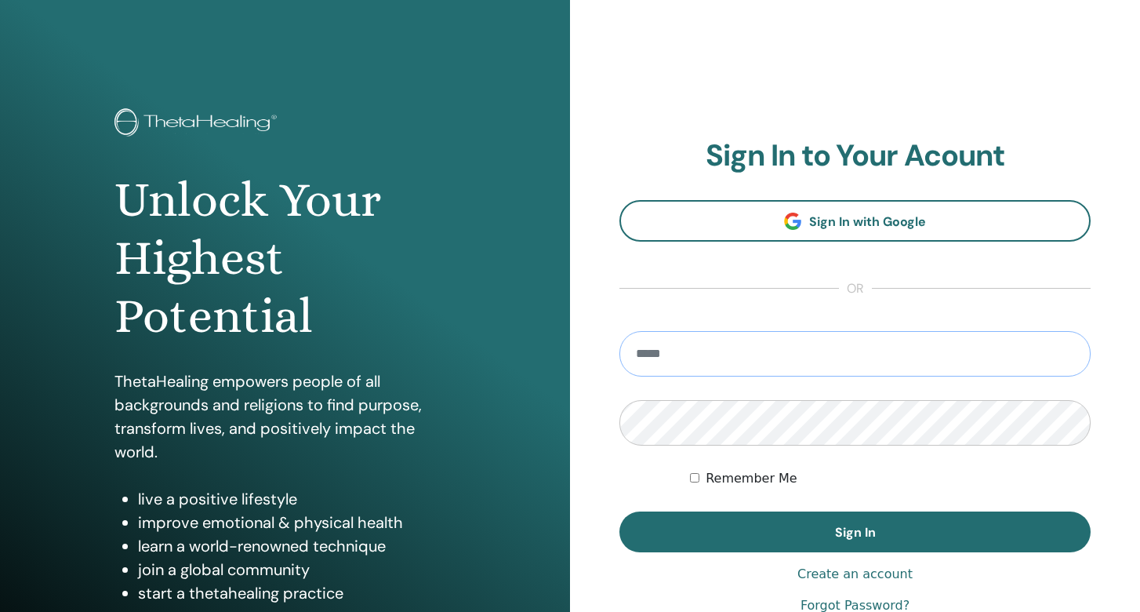
type input "**********"
click at [855, 532] on button "Sign In" at bounding box center [855, 531] width 471 height 41
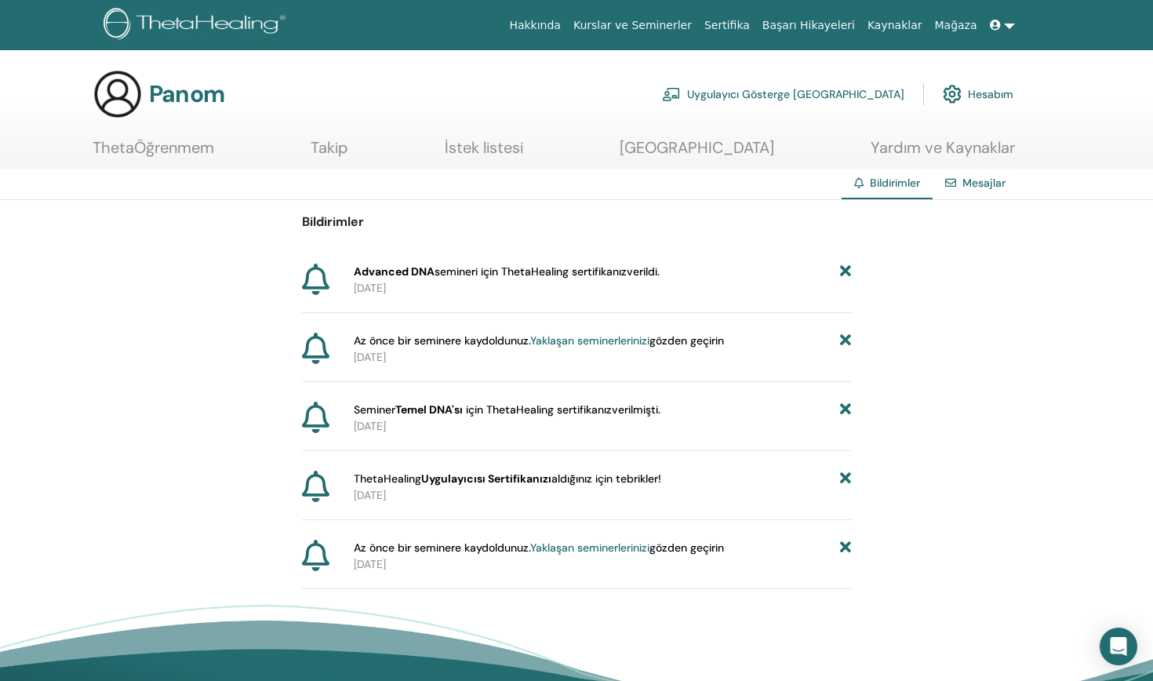
click at [412, 483] on span "ThetaHealing Uygulayıcısı Sertifikanızı aldığınız için tebrikler !" at bounding box center [507, 479] width 307 height 16
click at [518, 482] on b "Uygulayıcısı Sertifikanızı" at bounding box center [486, 478] width 130 height 14
click at [411, 475] on span "ThetaHealing Uygulayıcısı Sertifikanızı aldığınız için tebrikler !" at bounding box center [507, 479] width 307 height 16
click at [988, 173] on div "Mesajlar" at bounding box center [975, 183] width 85 height 29
click at [980, 184] on link "Mesajlar" at bounding box center [983, 183] width 43 height 14
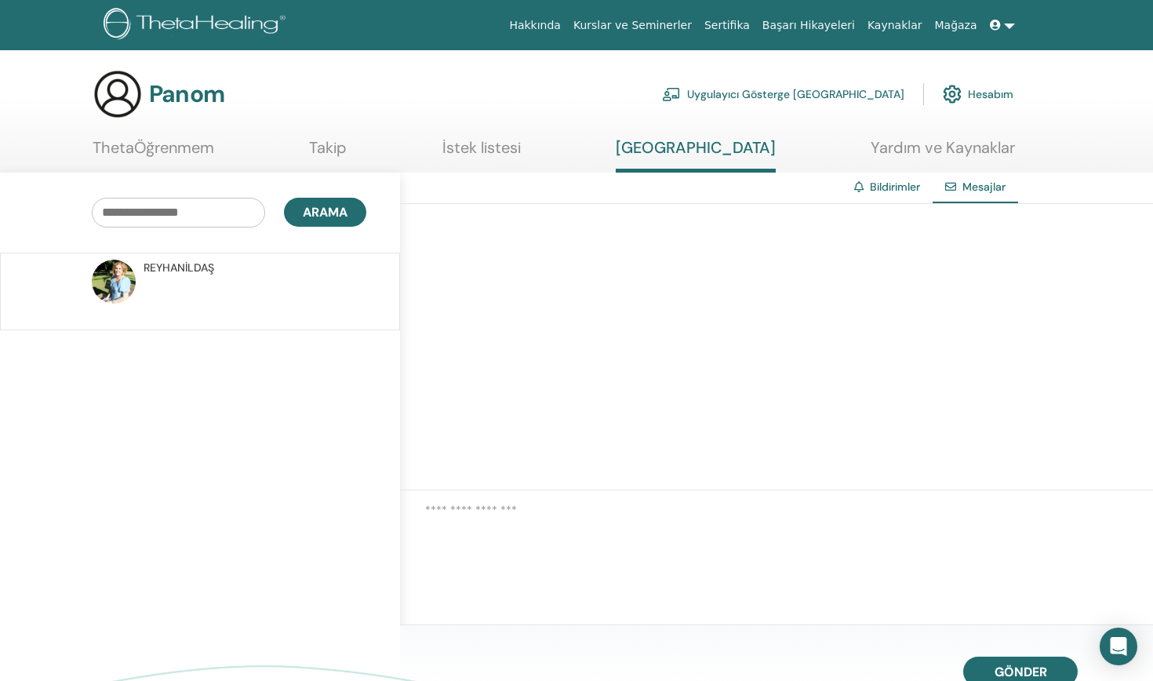
click at [210, 145] on link "ThetaÖğrenmem" at bounding box center [154, 153] width 122 height 31
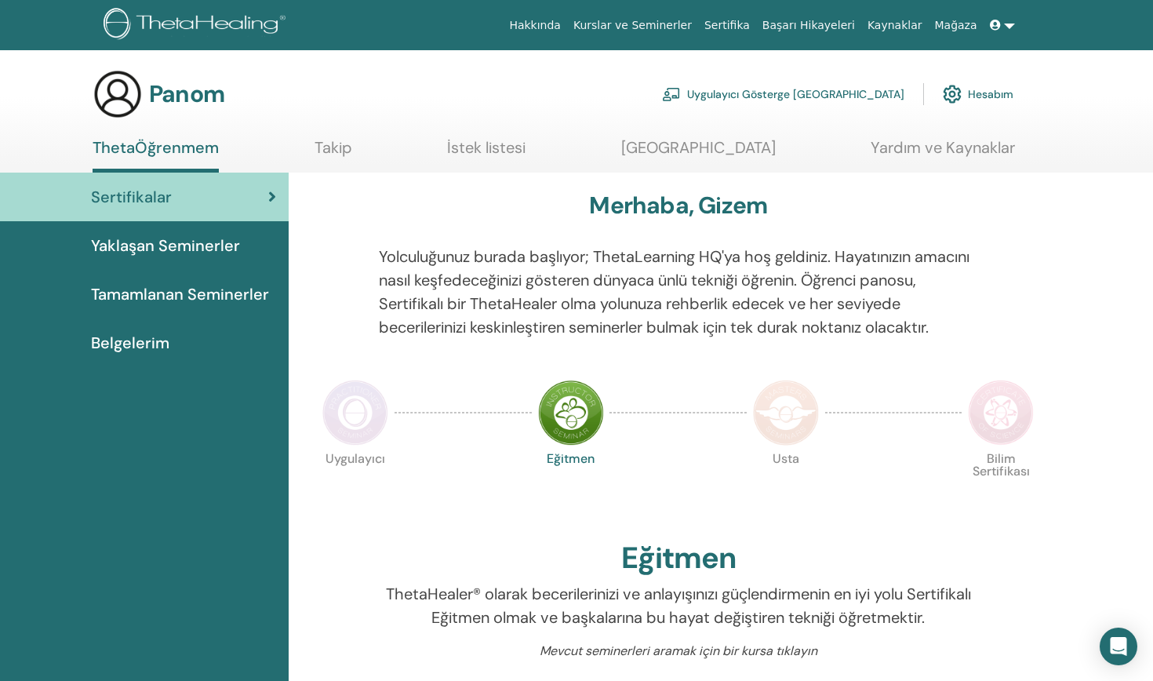
click at [966, 90] on link "Hesabım" at bounding box center [978, 94] width 71 height 35
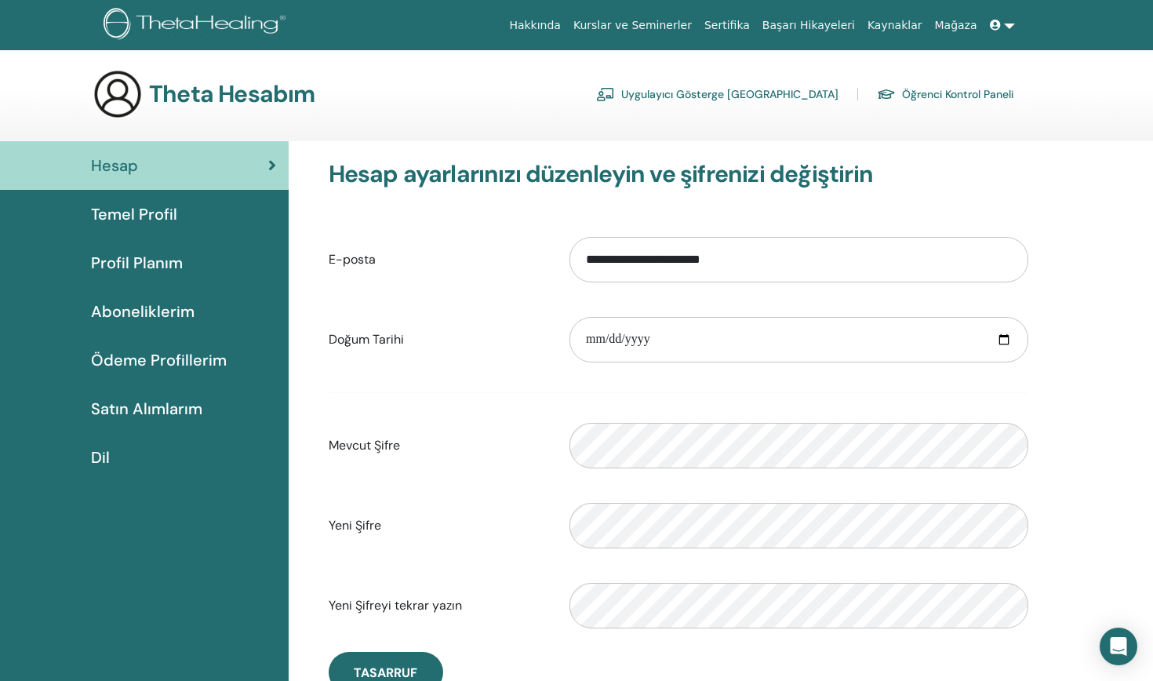
click at [155, 216] on span "Temel Profil" at bounding box center [134, 214] width 86 height 24
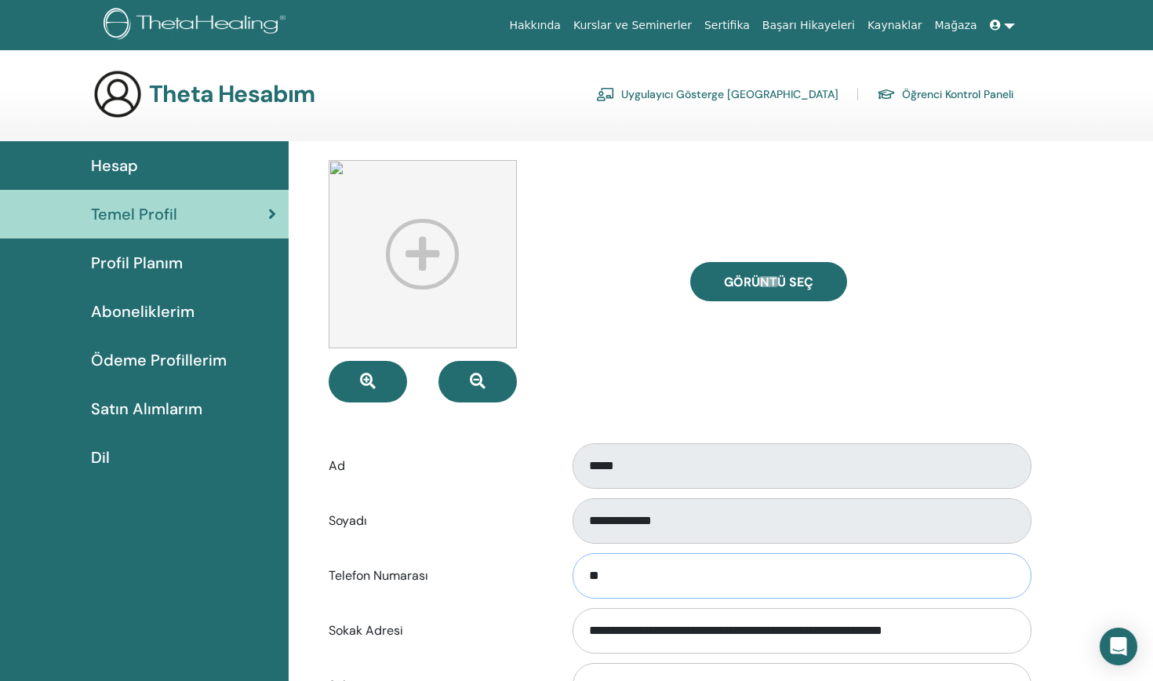
type input "***"
type input "**********"
click at [991, 328] on div "GÖRÜNTÜ SEÇ" at bounding box center [859, 281] width 362 height 242
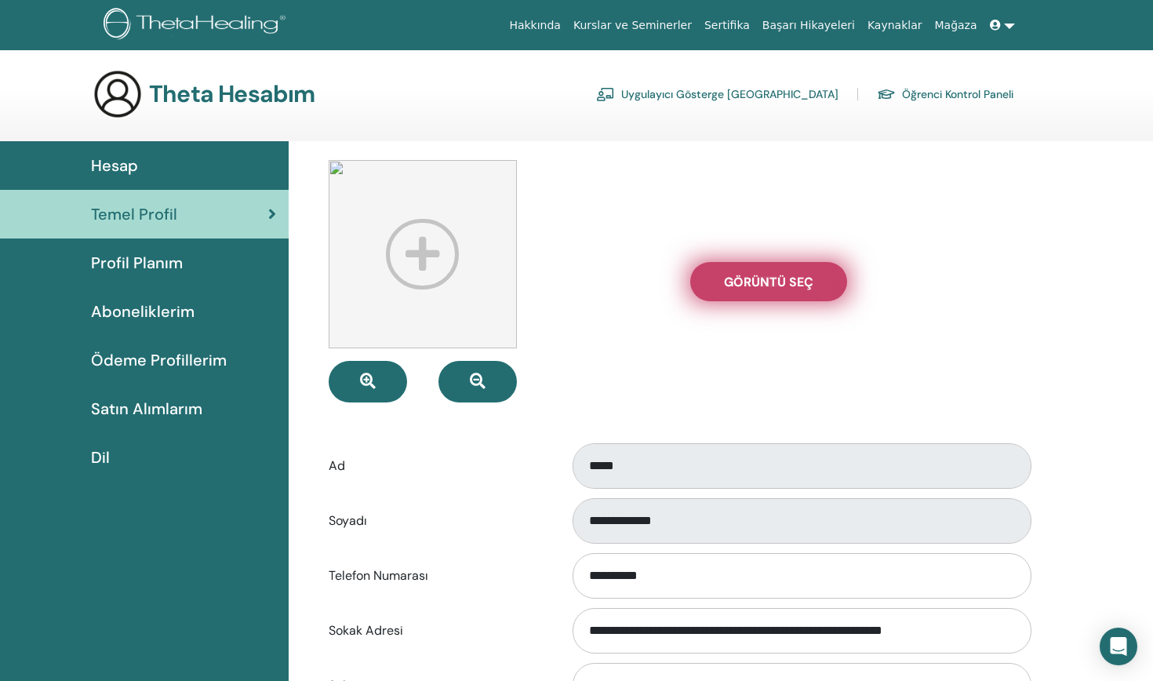
click at [774, 285] on span "GÖRÜNTÜ SEÇ" at bounding box center [768, 282] width 89 height 16
click at [774, 285] on input "GÖRÜNTÜ SEÇ" at bounding box center [768, 281] width 20 height 11
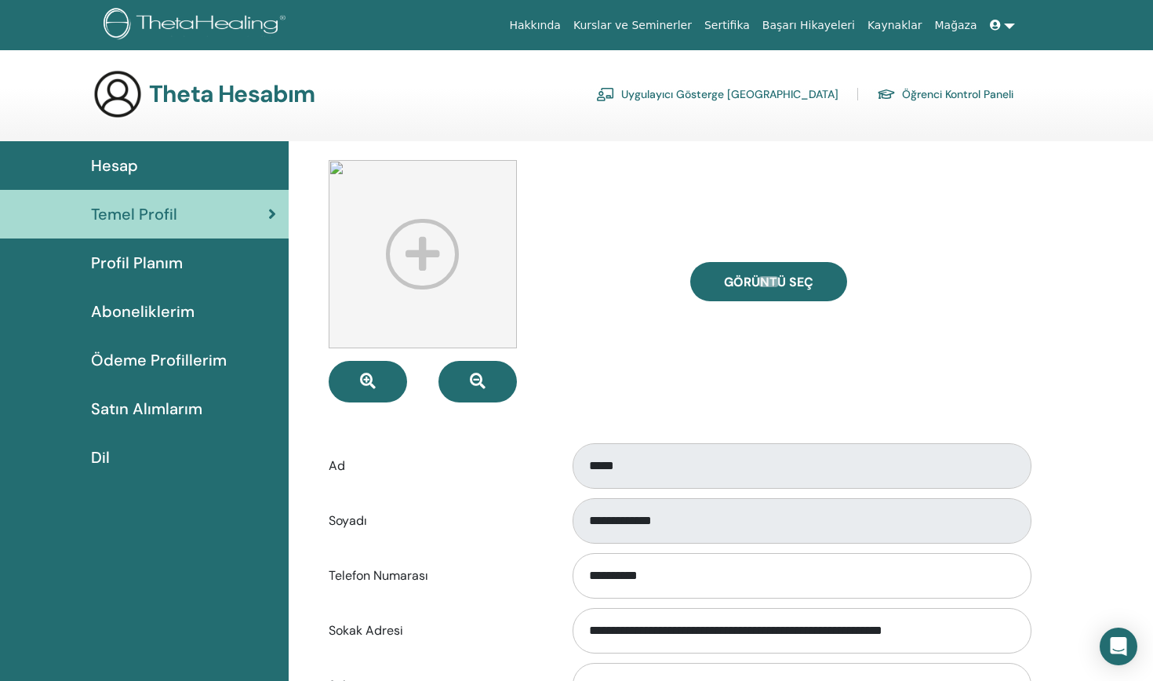
click at [806, 93] on link "Uygulayıcı Gösterge [GEOGRAPHIC_DATA]" at bounding box center [717, 94] width 242 height 25
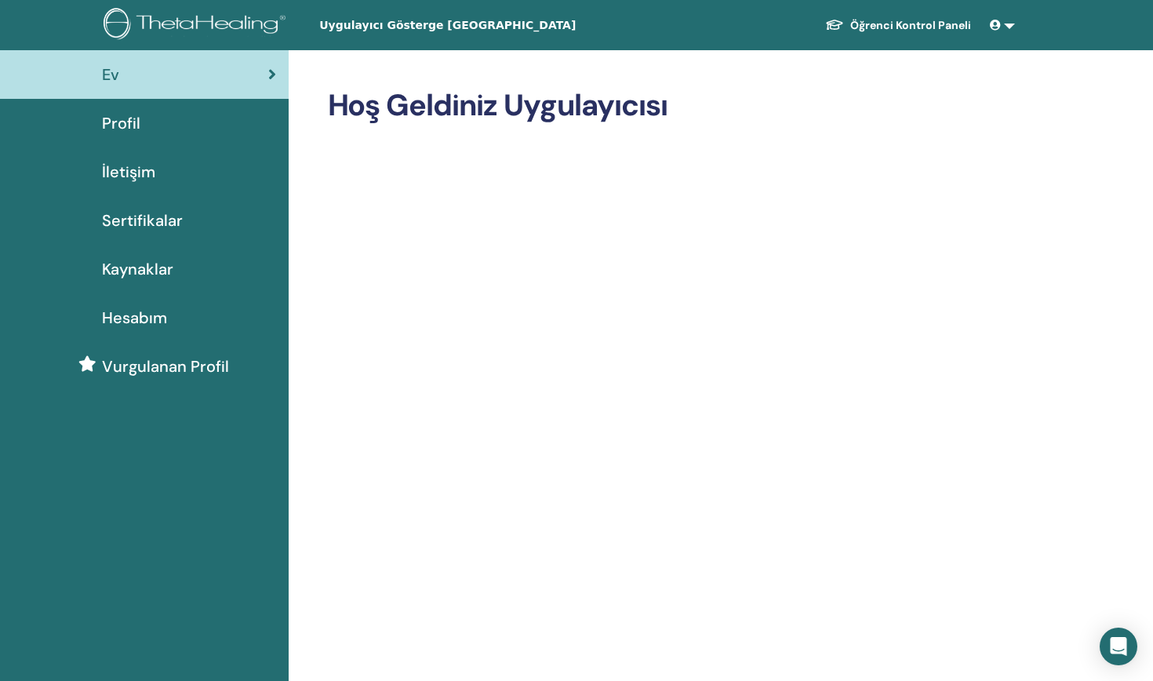
click at [1001, 22] on span at bounding box center [997, 25] width 14 height 13
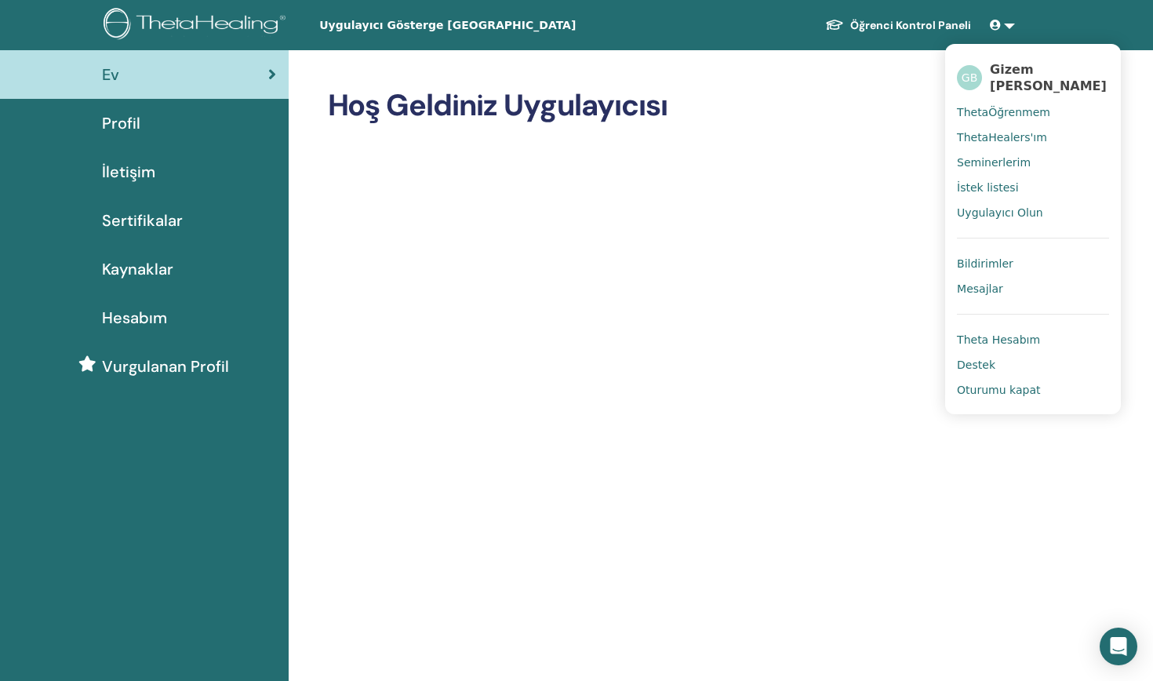
click at [985, 337] on span "Theta Hesabım" at bounding box center [998, 340] width 83 height 14
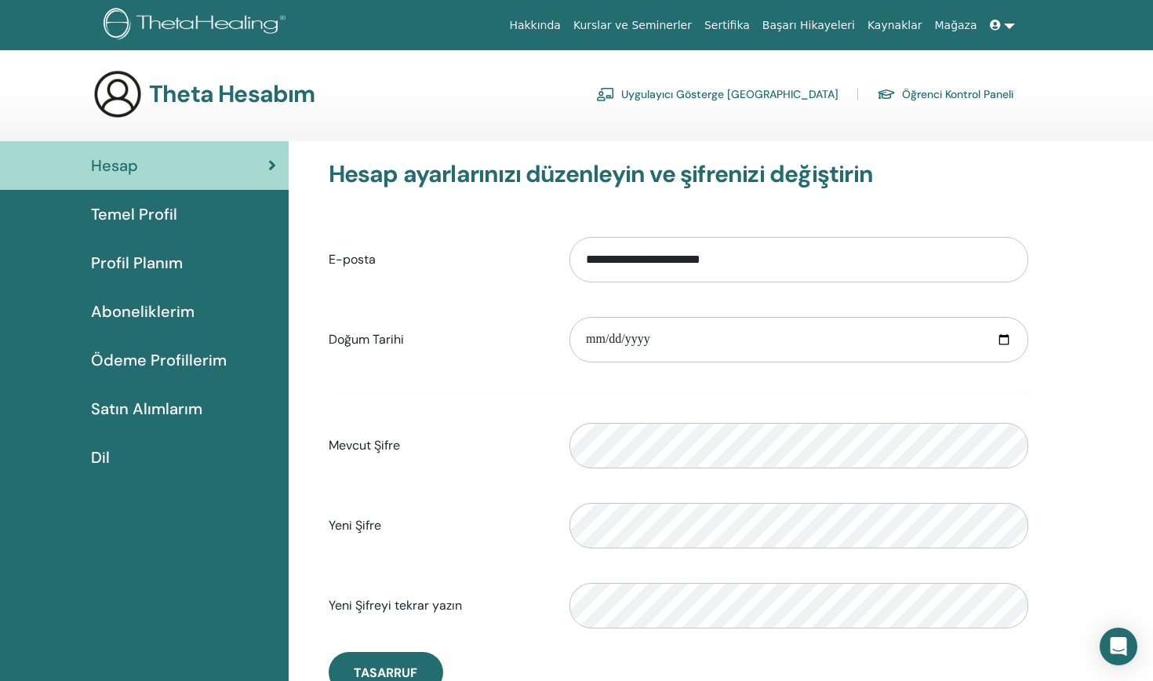
click at [744, 25] on link "Sertifika" at bounding box center [727, 25] width 58 height 29
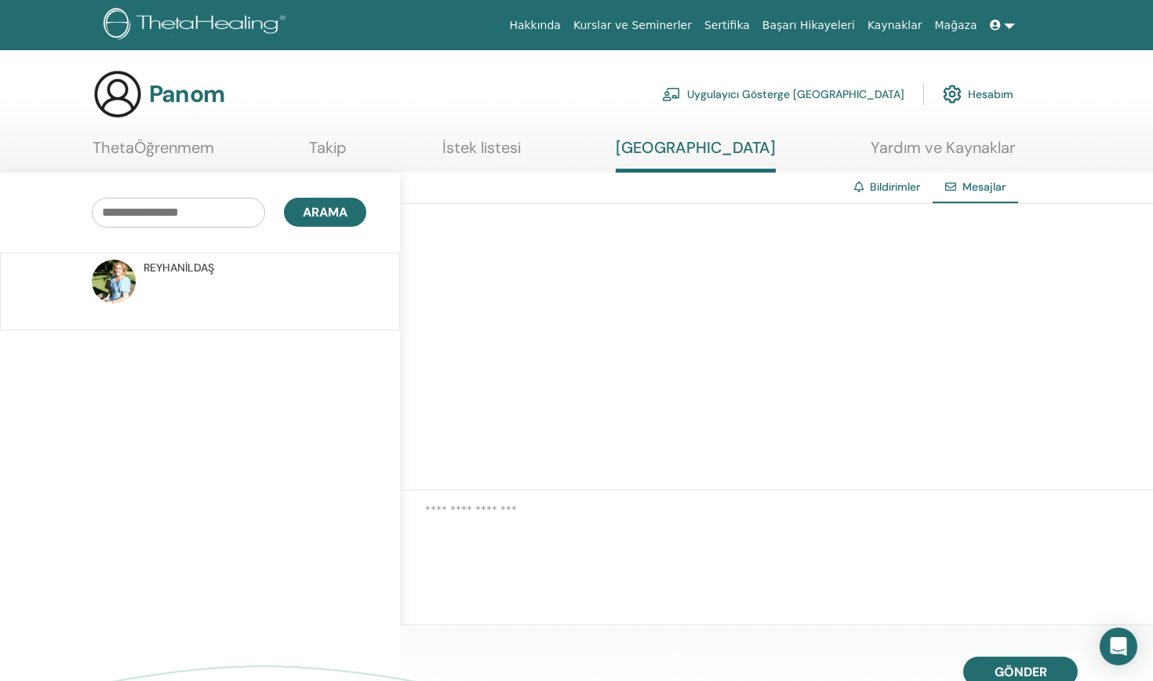
click at [503, 134] on section "Panom Uygulayıcı Gösterge [GEOGRAPHIC_DATA] Hesabım ThetaÖğrenmem Takip İstek l…" at bounding box center [576, 121] width 1153 height 104
click at [515, 161] on link "İstek listesi" at bounding box center [481, 153] width 78 height 31
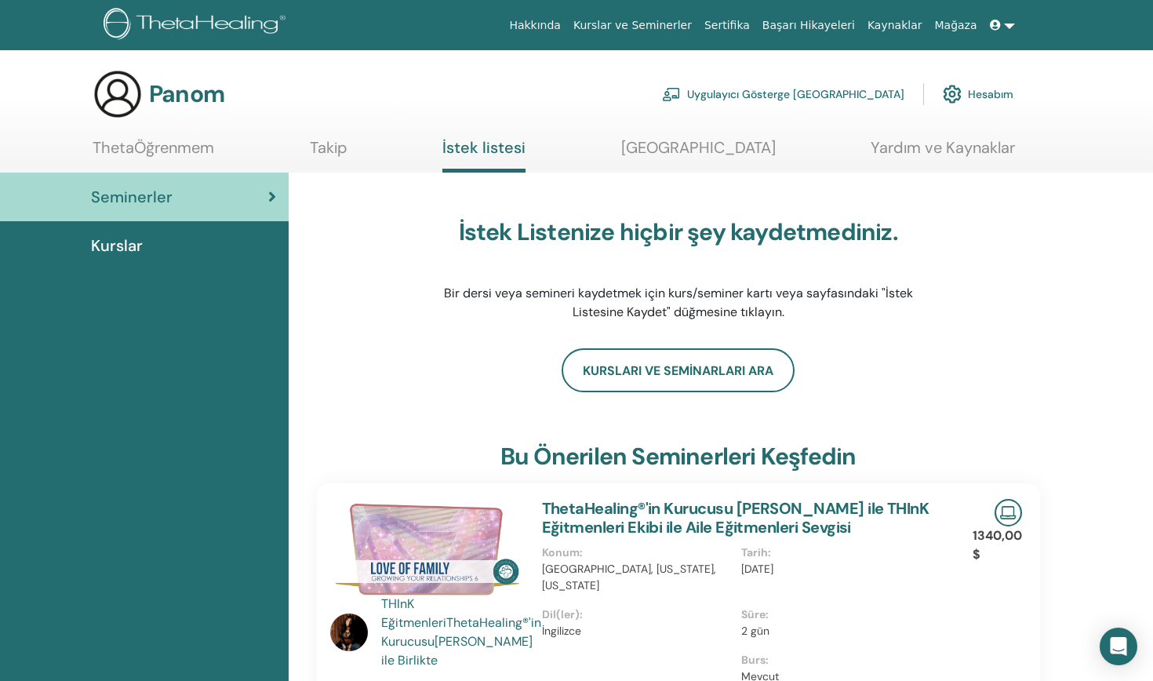
click at [362, 148] on ul "ThetaÖğrenmem Takip İstek listesi Mesaj Merkezi Yardım ve Kaynaklar" at bounding box center [554, 155] width 922 height 35
click at [342, 145] on link "Takip" at bounding box center [329, 153] width 38 height 31
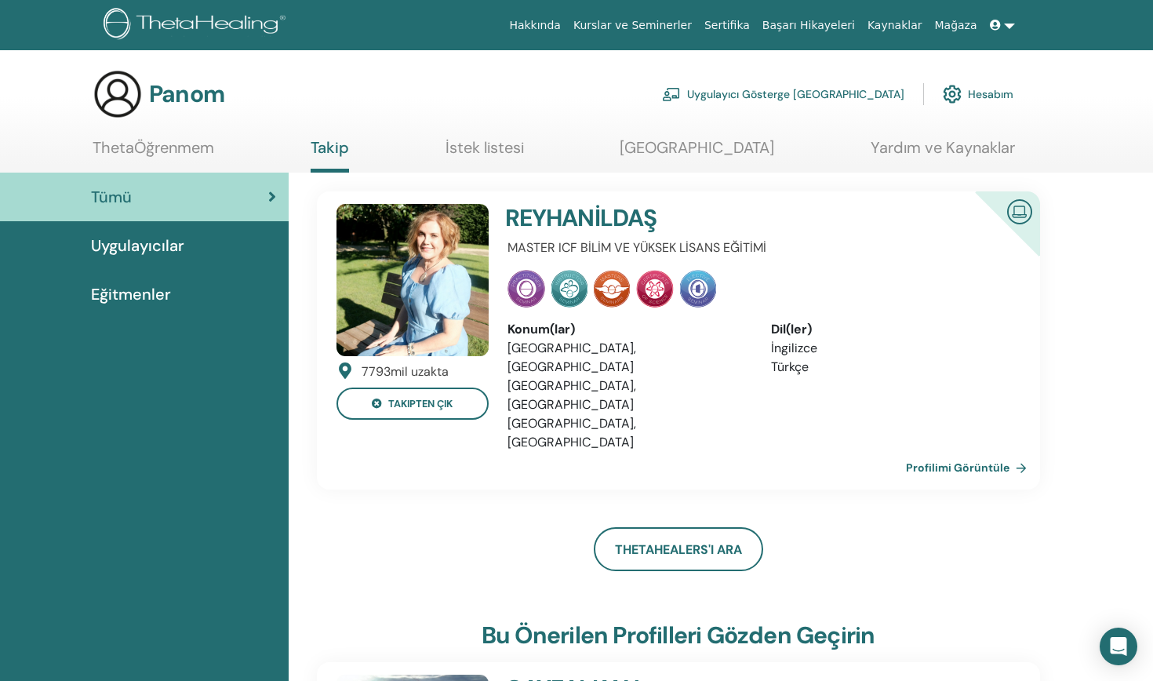
click at [171, 248] on span "Uygulayıcılar" at bounding box center [137, 246] width 93 height 24
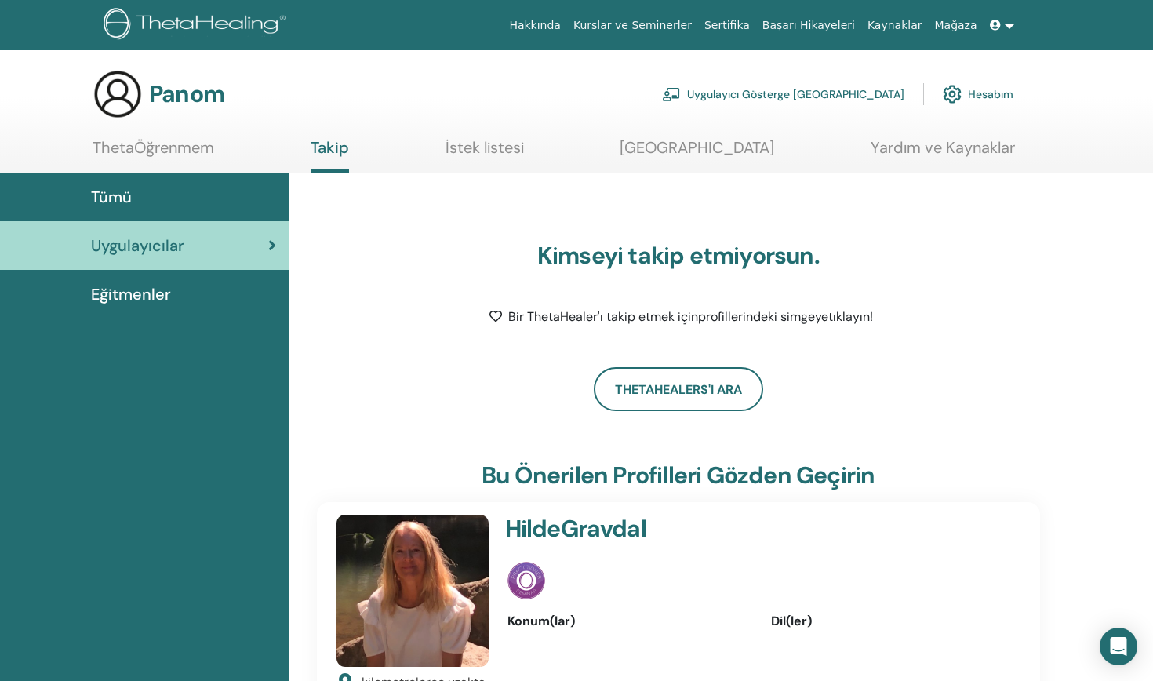
click at [202, 149] on link "ThetaÖğrenmem" at bounding box center [154, 153] width 122 height 31
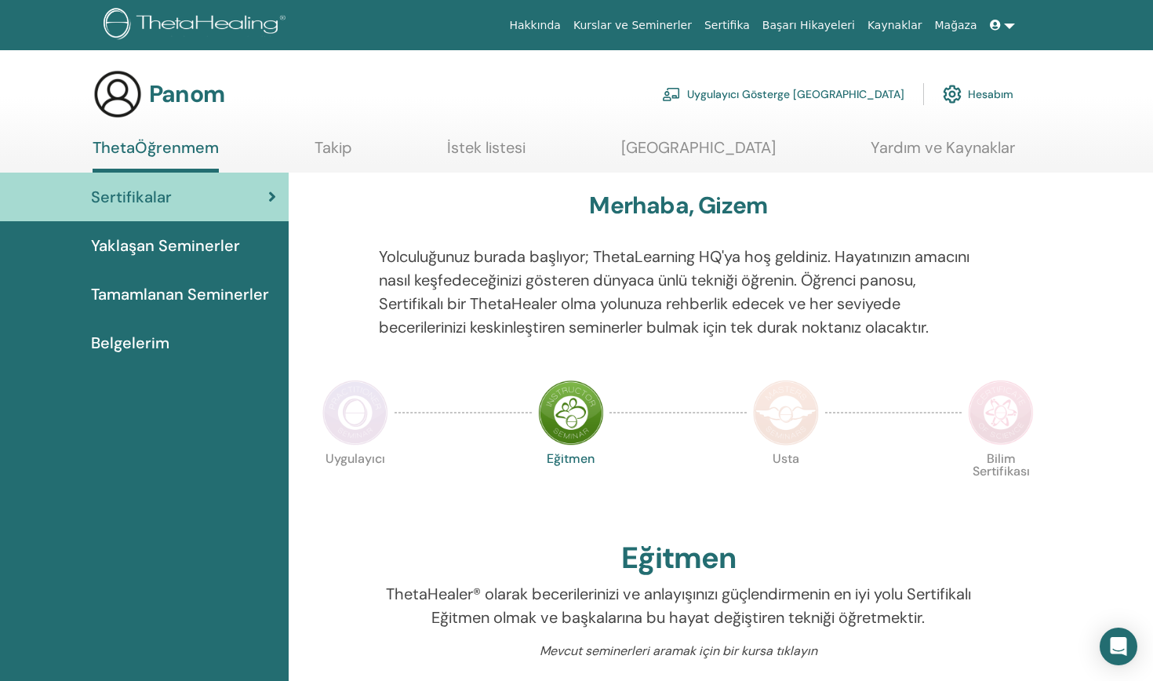
click at [747, 31] on link "Sertifika" at bounding box center [727, 25] width 58 height 29
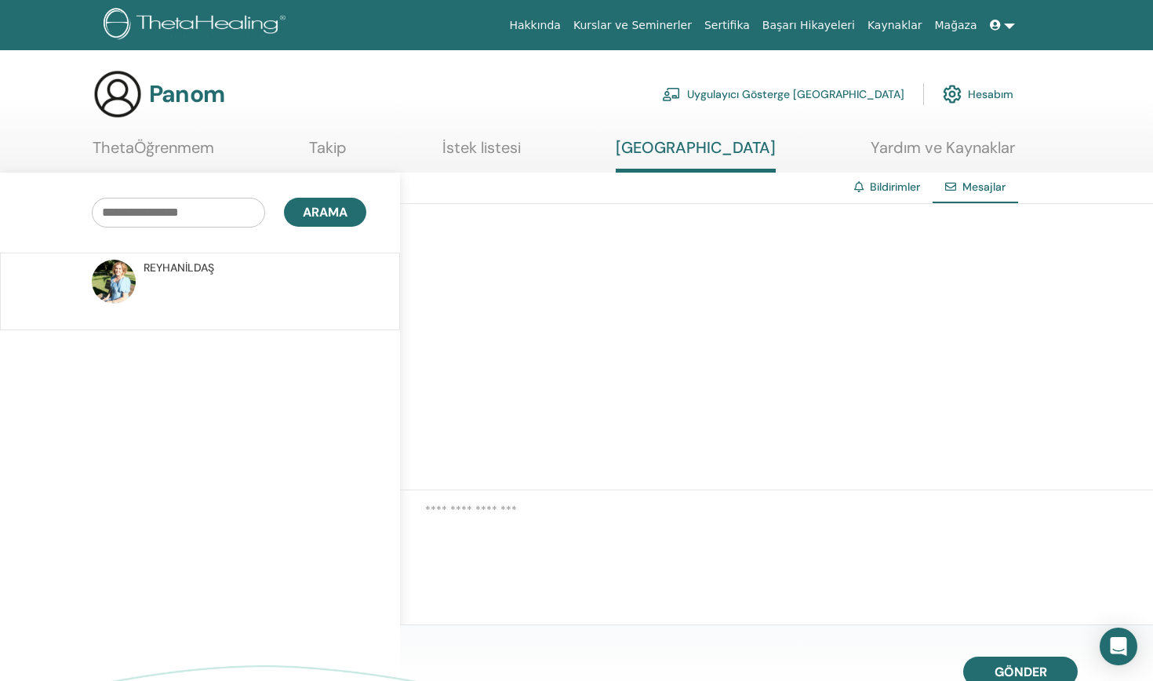
click at [873, 187] on link "Bildirimler" at bounding box center [895, 187] width 50 height 14
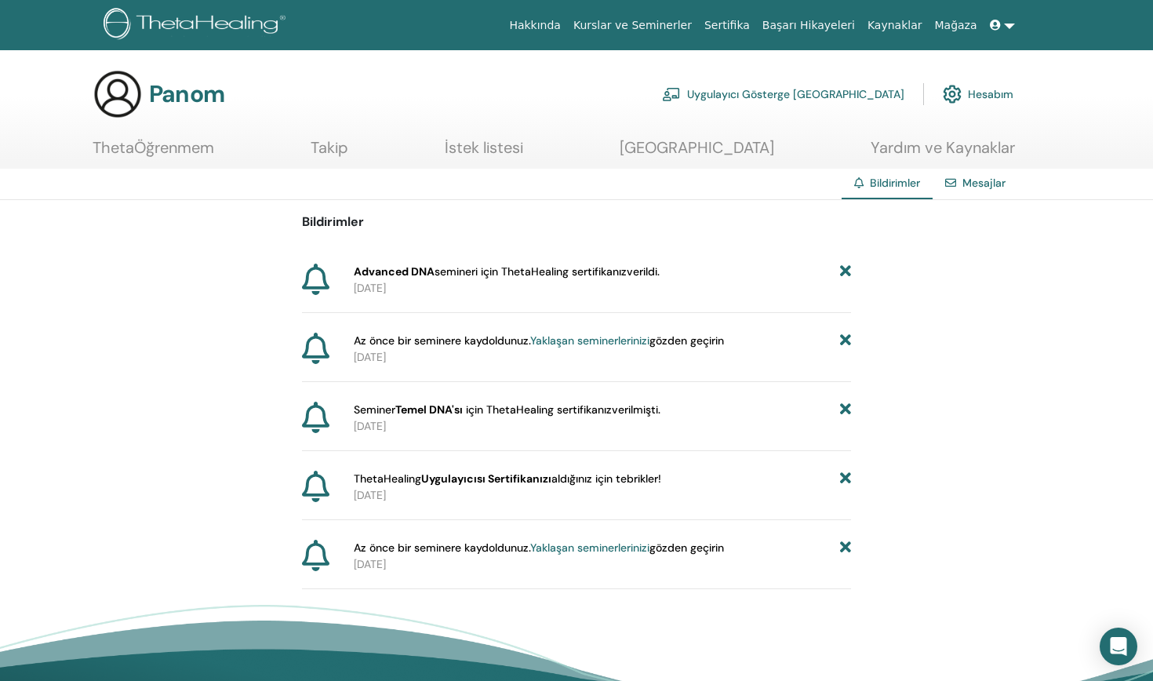
click at [455, 274] on span "Advanced DNA semineri için ThetaHealing sertifikanız verildi." at bounding box center [507, 272] width 306 height 16
click at [419, 271] on b "Advanced DNA" at bounding box center [394, 271] width 81 height 14
click at [454, 413] on b "Temel DNA'sı" at bounding box center [428, 409] width 67 height 14
click at [318, 415] on icon at bounding box center [315, 417] width 27 height 31
click at [316, 347] on icon at bounding box center [315, 348] width 27 height 31
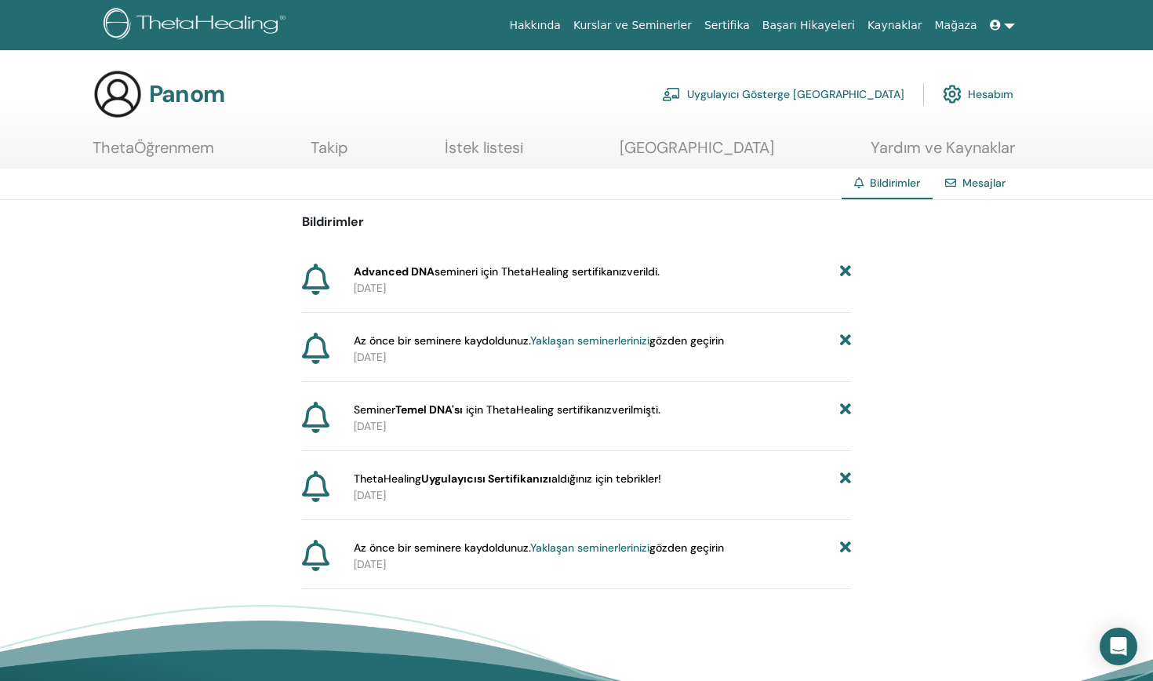
click at [316, 347] on icon at bounding box center [315, 348] width 27 height 31
click at [311, 419] on icon at bounding box center [315, 417] width 27 height 31
click at [331, 354] on div at bounding box center [324, 349] width 45 height 33
click at [330, 273] on div at bounding box center [324, 280] width 45 height 33
click at [943, 153] on link "Yardım ve Kaynaklar" at bounding box center [943, 153] width 144 height 31
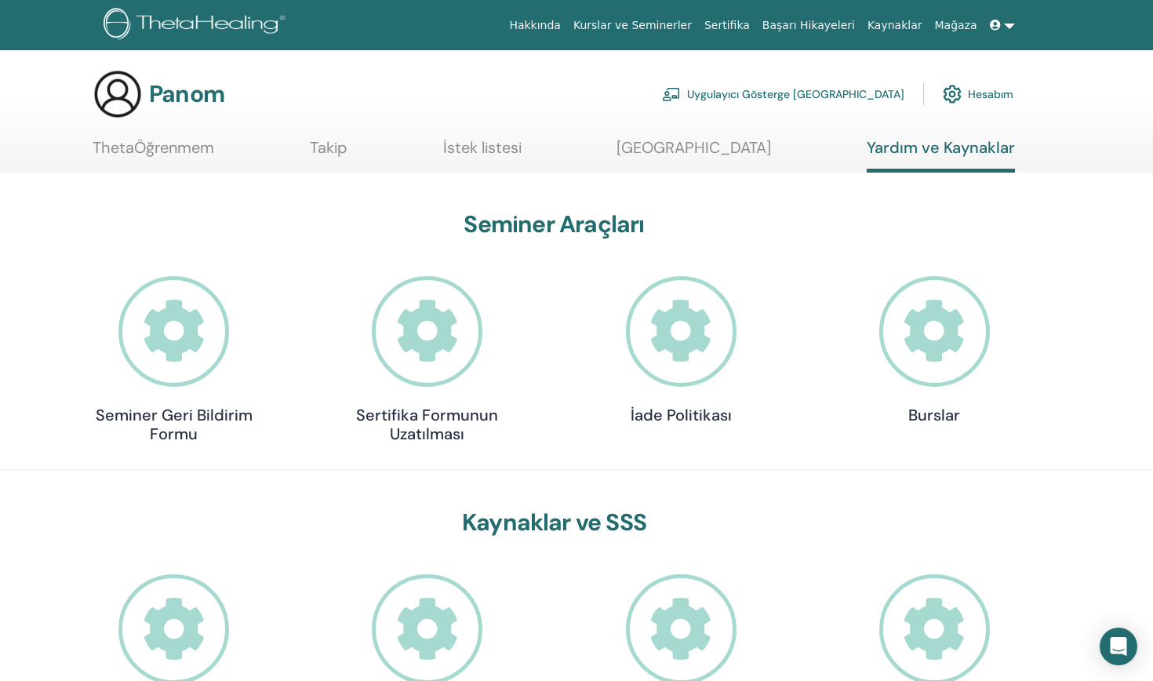
click at [674, 18] on link "Kurslar ve Seminerler" at bounding box center [632, 25] width 131 height 29
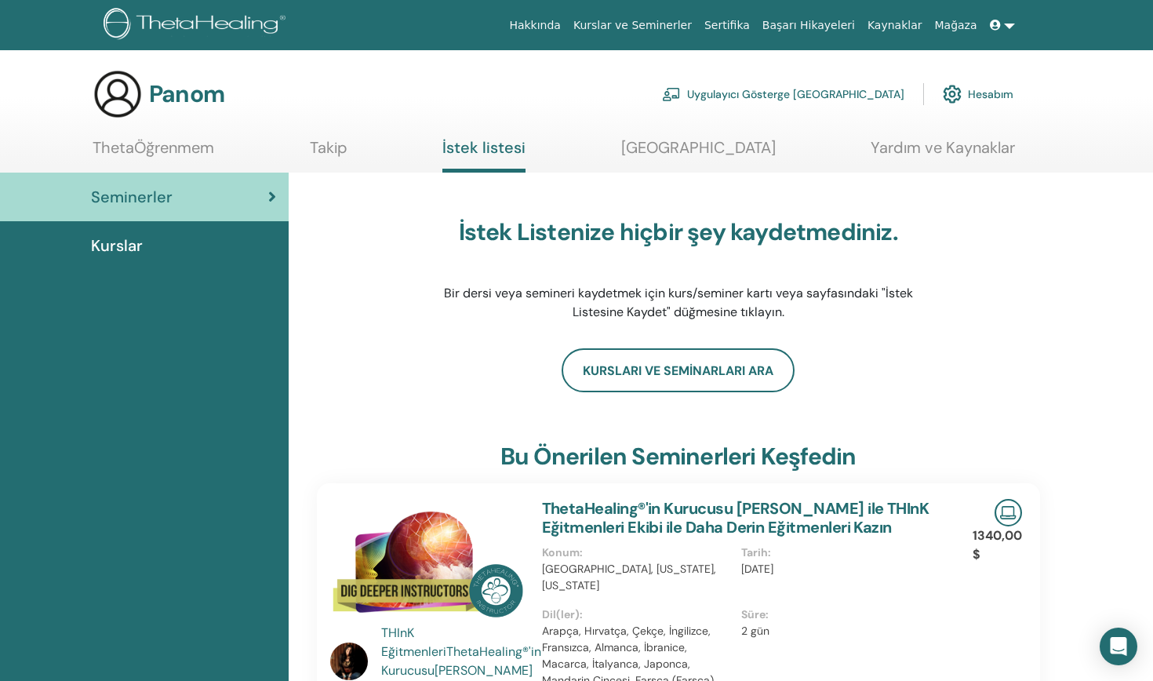
click at [732, 151] on link "[GEOGRAPHIC_DATA]" at bounding box center [698, 153] width 155 height 31
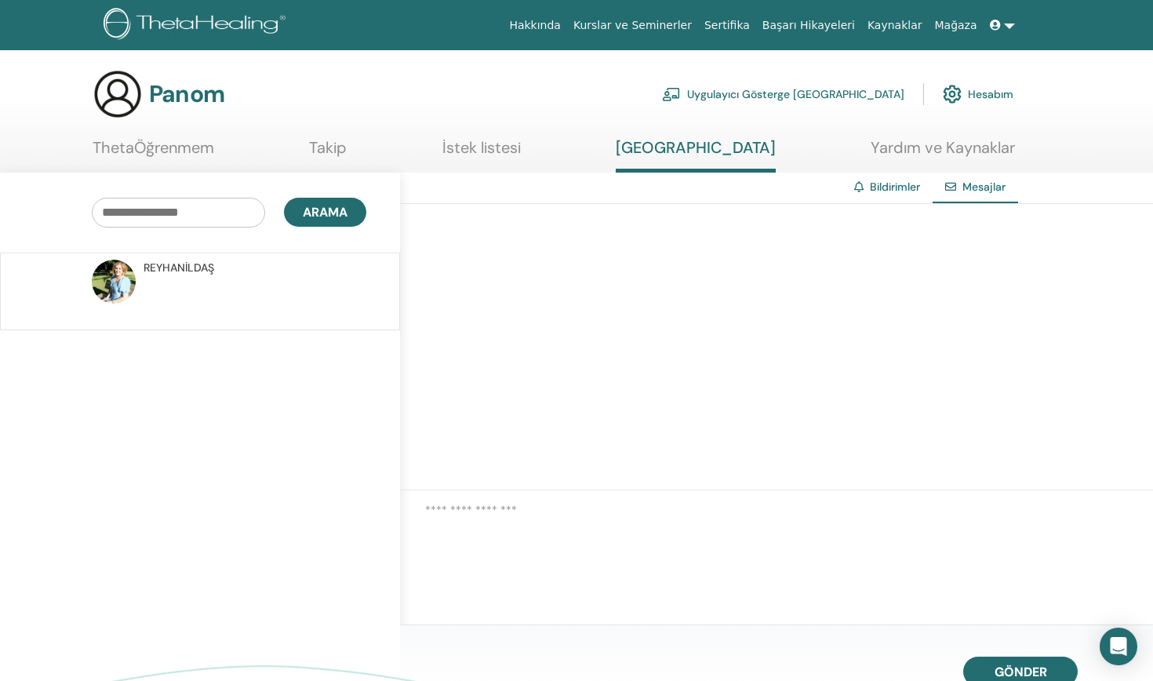
click at [900, 187] on link "Bildirimler" at bounding box center [895, 187] width 50 height 14
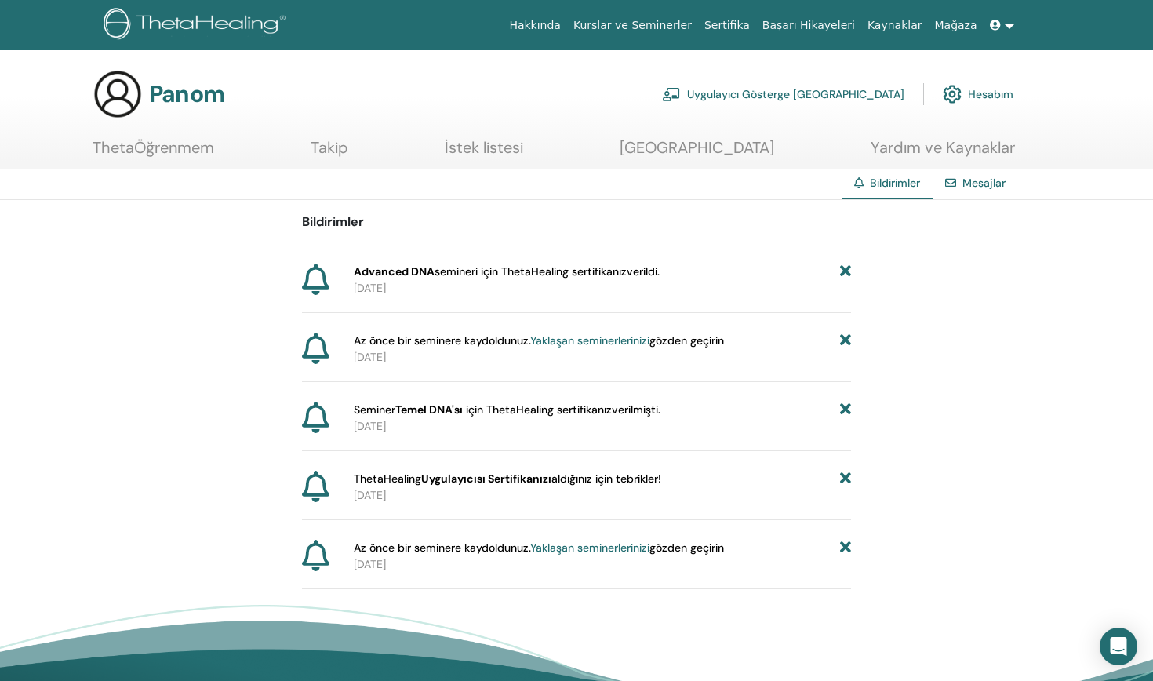
click at [422, 347] on span "Az önce bir seminere kaydoldunuz. Yaklaşan seminerlerinizi gözden geçirin" at bounding box center [539, 341] width 370 height 16
click at [398, 275] on b "Advanced DNA" at bounding box center [394, 271] width 81 height 14
click at [410, 273] on b "Advanced DNA" at bounding box center [394, 271] width 81 height 14
click at [411, 271] on b "Advanced DNA" at bounding box center [394, 271] width 81 height 14
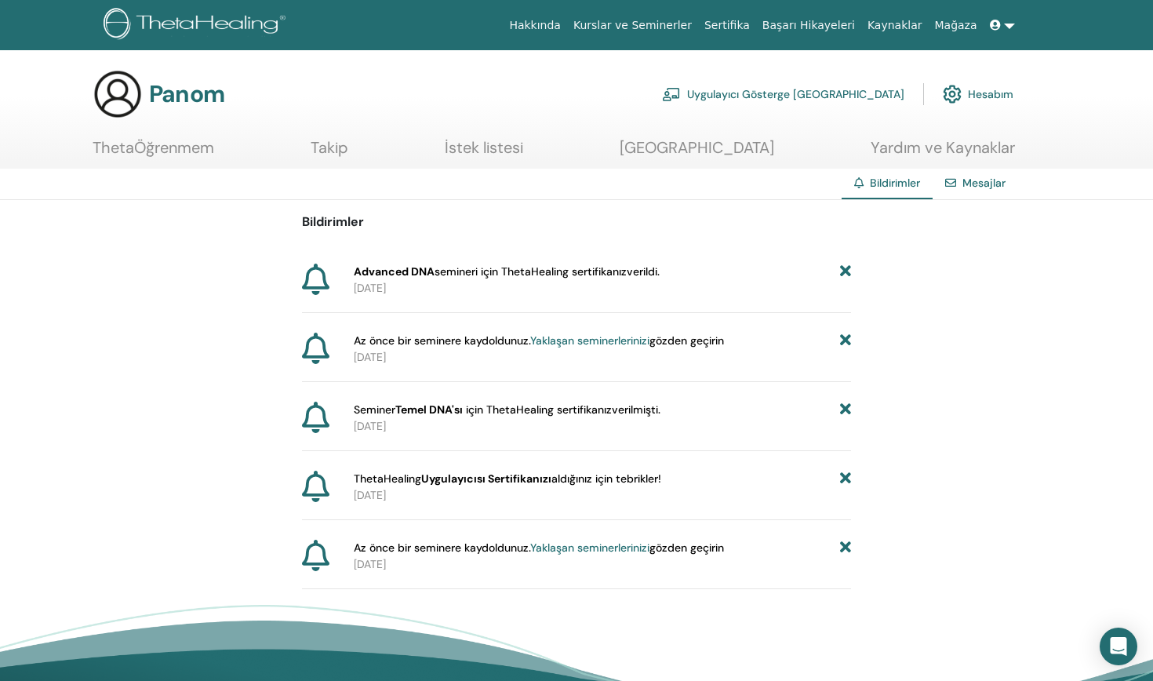
click at [565, 272] on span "Advanced DNA semineri için ThetaHealing sertifikanız verildi." at bounding box center [507, 272] width 306 height 16
click at [590, 272] on span "Advanced DNA semineri için ThetaHealing sertifikanız verildi." at bounding box center [507, 272] width 306 height 16
click at [1117, 642] on icon "Intercom Messenger'ı Aç" at bounding box center [1118, 646] width 18 height 20
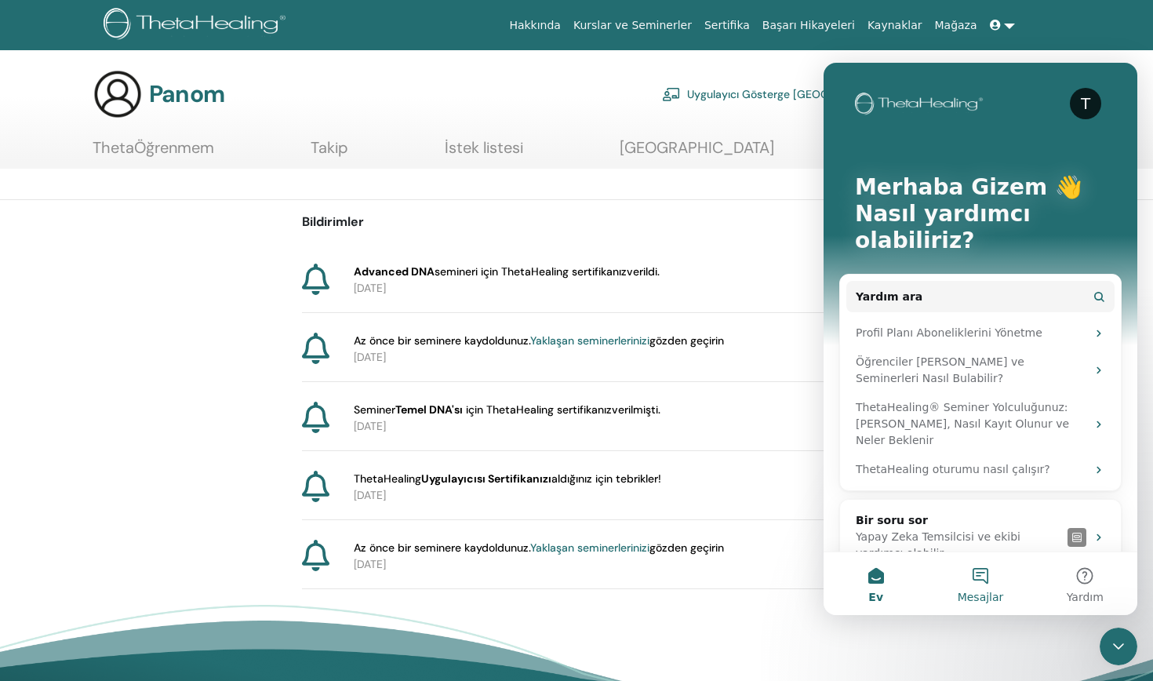
click at [984, 577] on button "Mesajlar" at bounding box center [980, 583] width 104 height 63
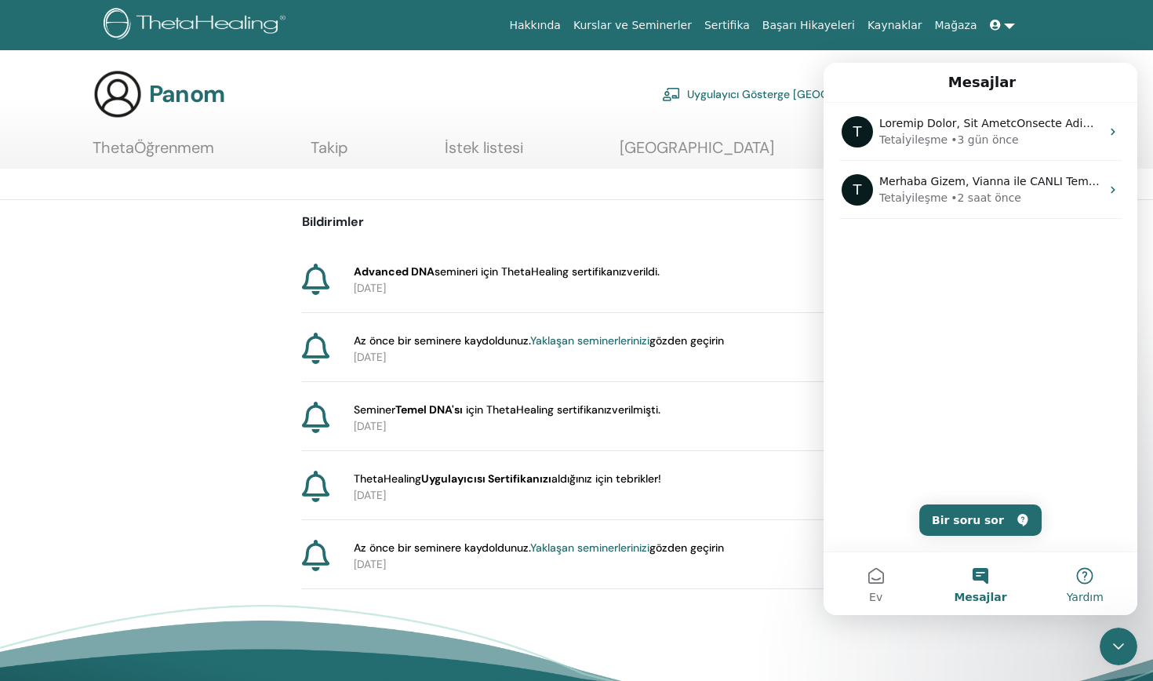
click at [1087, 589] on button "Yardım" at bounding box center [1085, 583] width 104 height 63
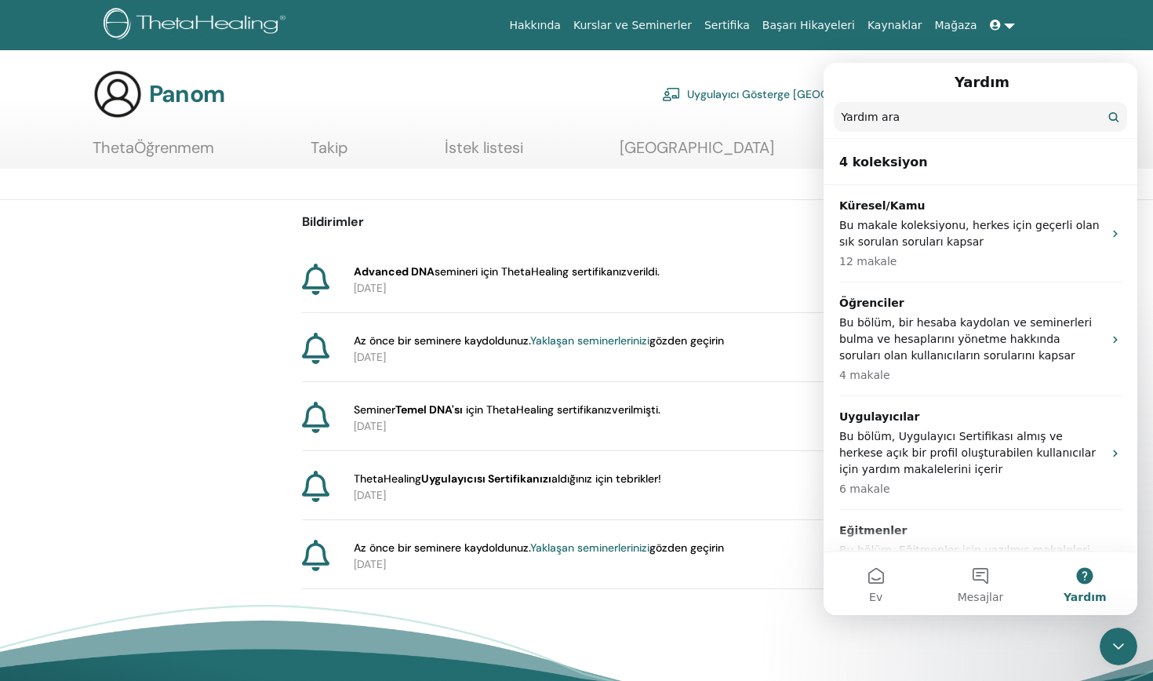
click at [1121, 648] on icon "Intercom Messenger'ı Kapat" at bounding box center [1118, 646] width 19 height 19
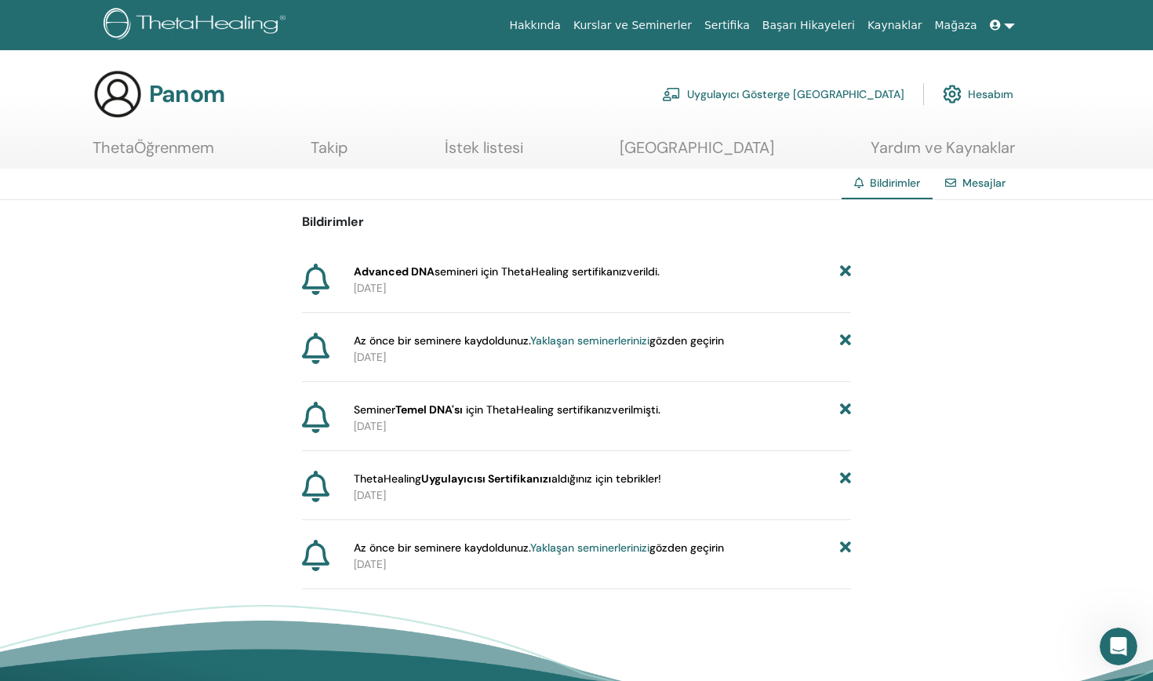
click at [169, 135] on section "Panom Uygulayıcı Gösterge Tablosu Hesabım ThetaÖğrenmem Takip İstek listesi Mes…" at bounding box center [576, 119] width 1153 height 100
click at [167, 143] on link "ThetaÖğrenmem" at bounding box center [154, 153] width 122 height 31
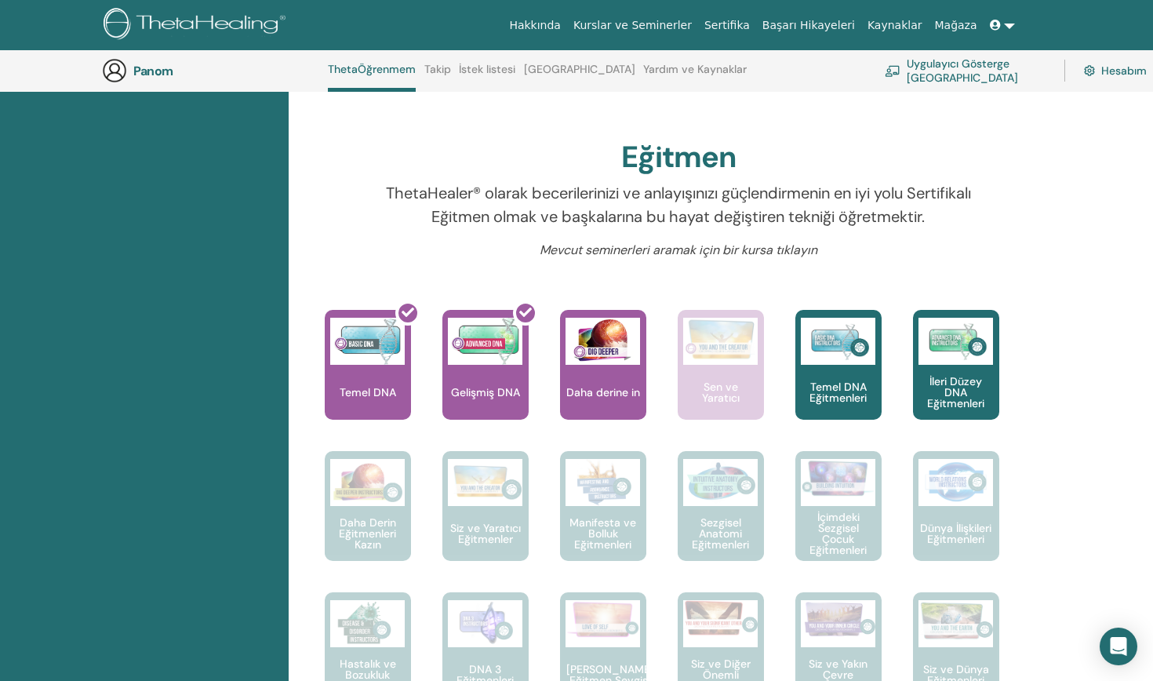
scroll to position [446, 0]
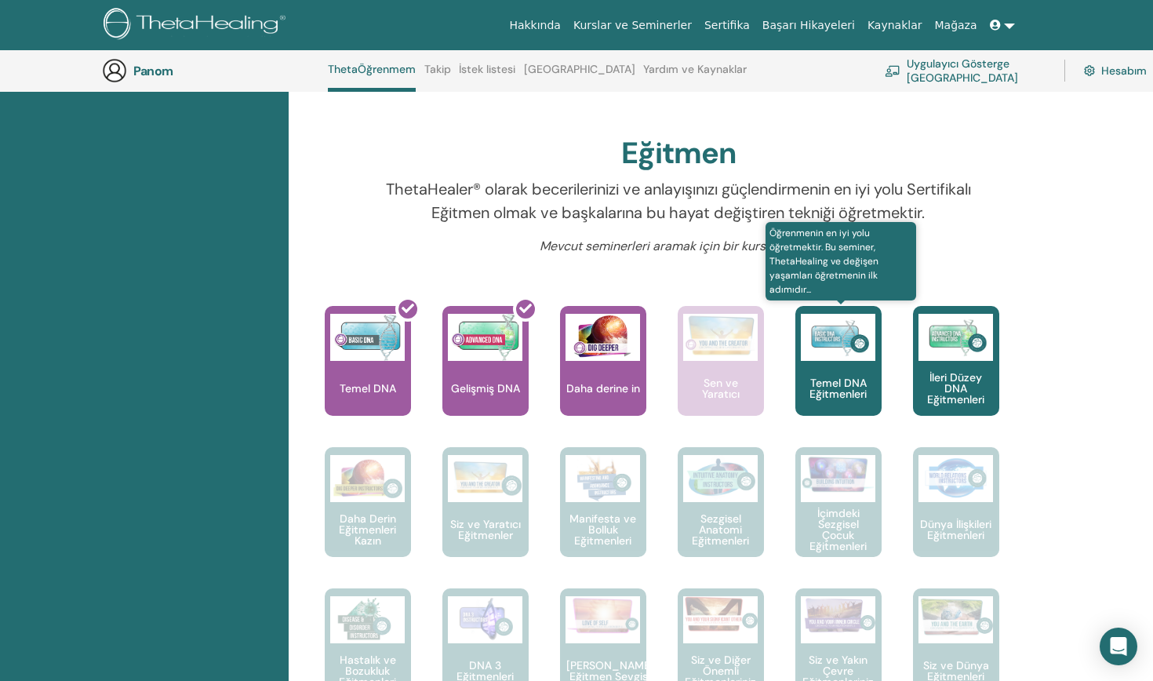
click at [842, 358] on img at bounding box center [838, 337] width 75 height 47
